Goal: Information Seeking & Learning: Learn about a topic

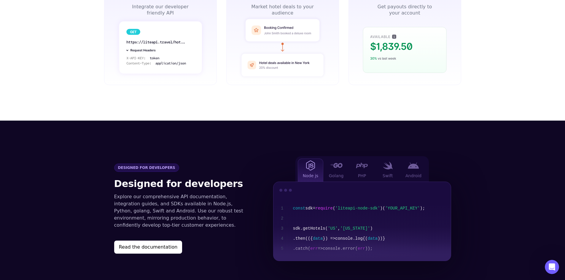
scroll to position [594, 0]
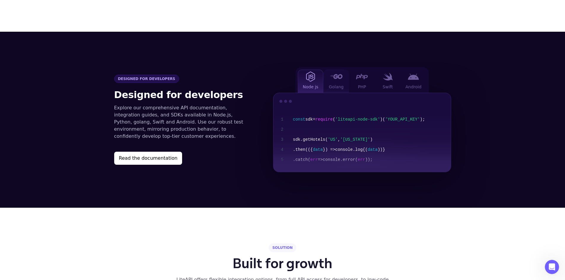
click at [331, 84] on span "Golang" at bounding box center [336, 87] width 15 height 6
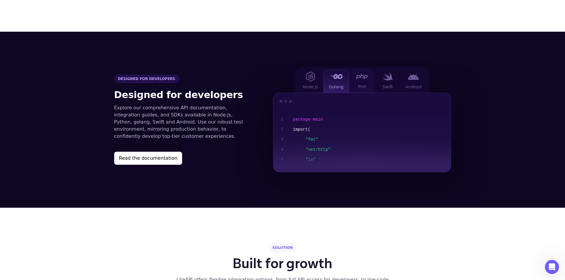
click at [361, 73] on div "PHP" at bounding box center [362, 81] width 26 height 23
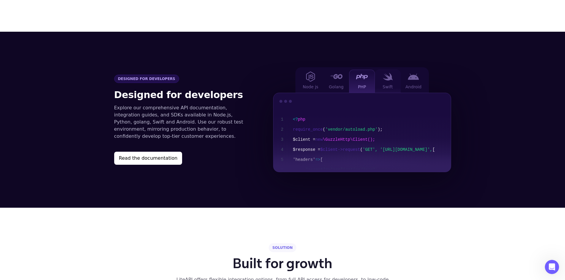
click at [393, 73] on div "Swift" at bounding box center [388, 81] width 26 height 23
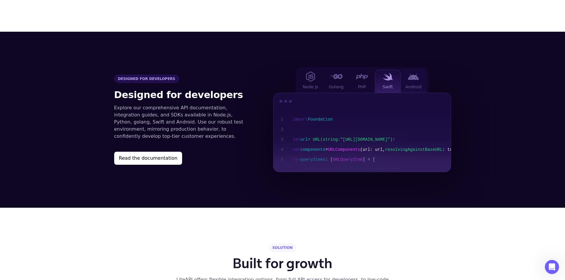
click at [422, 78] on div "Android" at bounding box center [414, 81] width 26 height 23
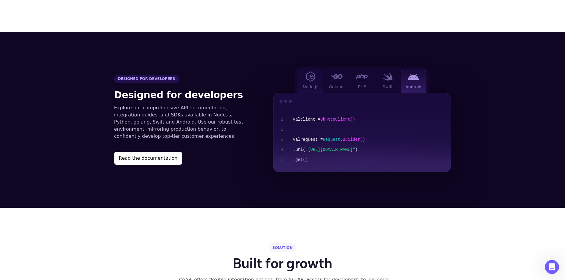
click at [315, 70] on div "Node js" at bounding box center [311, 81] width 26 height 23
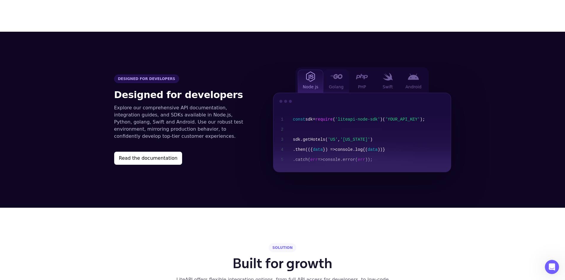
click at [339, 84] on span "Golang" at bounding box center [336, 87] width 15 height 6
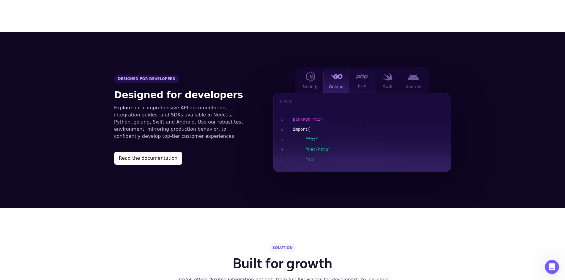
click at [363, 73] on div at bounding box center [362, 76] width 12 height 7
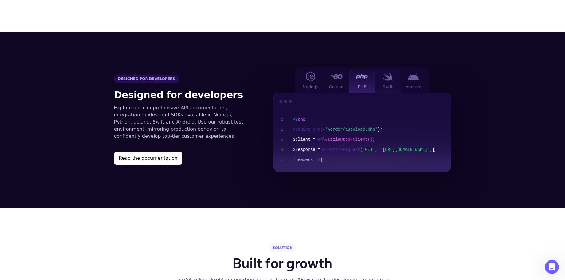
click at [390, 73] on img at bounding box center [388, 77] width 10 height 8
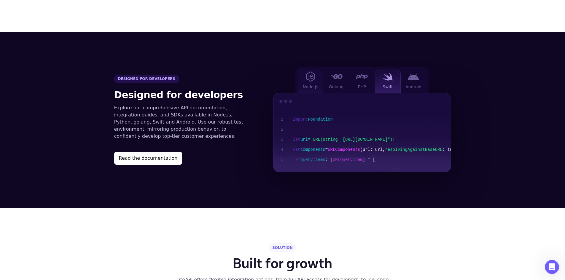
click at [307, 72] on img at bounding box center [310, 77] width 9 height 10
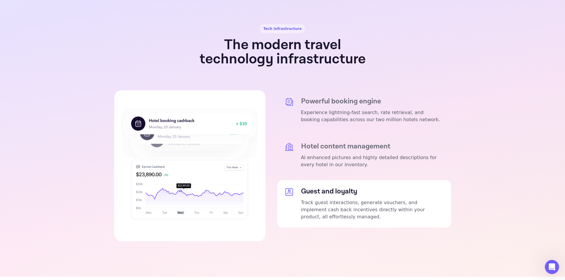
scroll to position [1128, 0]
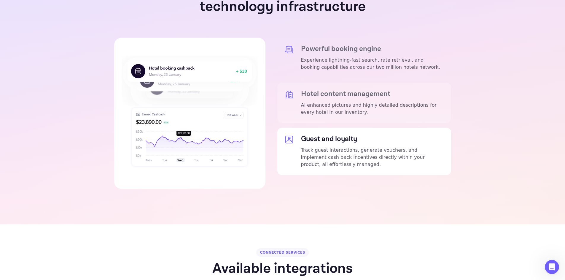
click at [335, 90] on div "Hotel content management AI enhanced pictures and highly detailed descriptions …" at bounding box center [372, 103] width 143 height 26
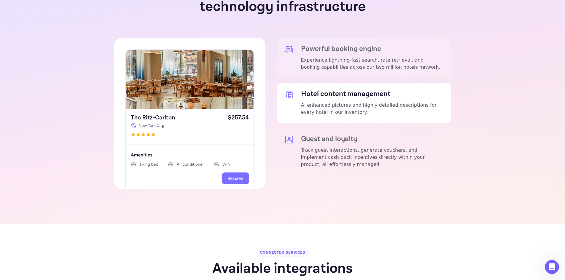
click at [336, 55] on div "Powerful booking engine Experience lightning-fast search, rate retrieval, and b…" at bounding box center [365, 58] width 174 height 40
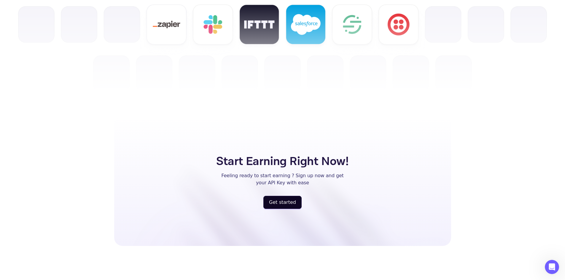
scroll to position [1534, 0]
